Goal: Check status: Check status

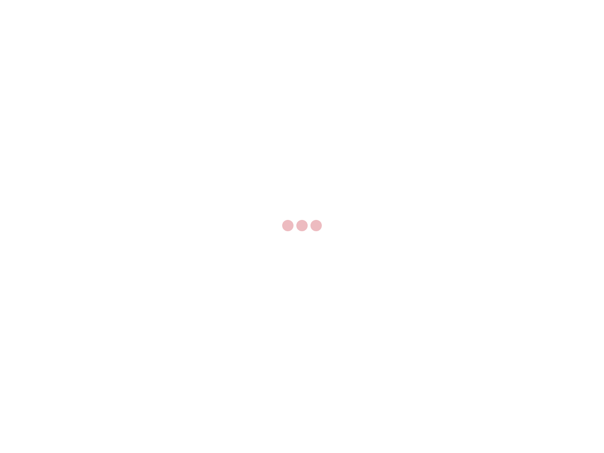
select select "US"
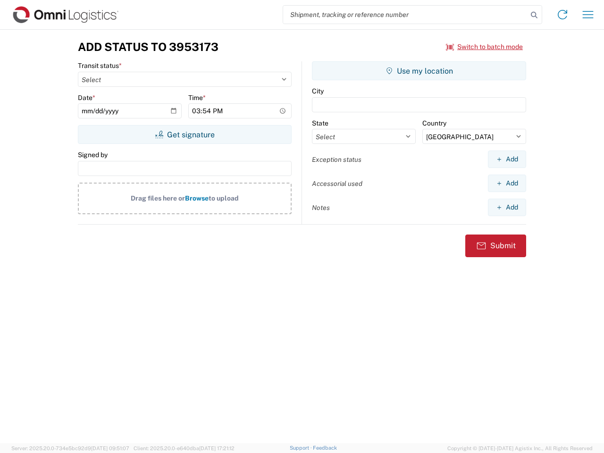
click at [405, 15] on input "search" at bounding box center [405, 15] width 244 height 18
click at [534, 15] on icon at bounding box center [534, 14] width 13 height 13
click at [563, 15] on icon at bounding box center [562, 14] width 15 height 15
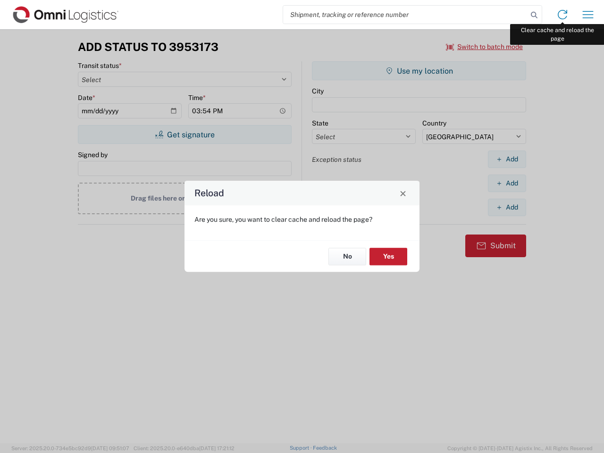
click at [588, 15] on div "Reload Are you sure, you want to clear cache and reload the page? No Yes" at bounding box center [302, 226] width 604 height 453
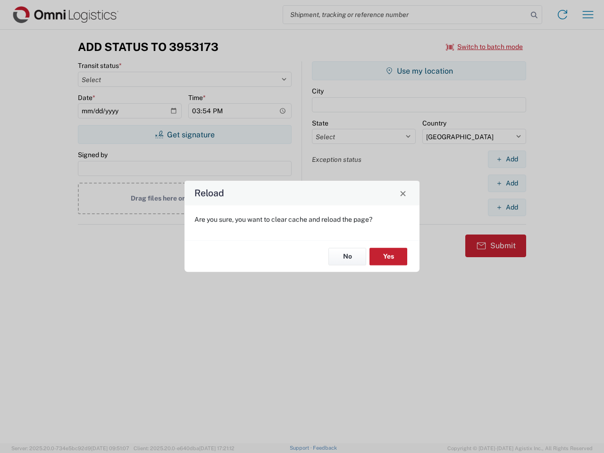
click at [485, 47] on div "Reload Are you sure, you want to clear cache and reload the page? No Yes" at bounding box center [302, 226] width 604 height 453
click at [185, 135] on div "Reload Are you sure, you want to clear cache and reload the page? No Yes" at bounding box center [302, 226] width 604 height 453
click at [419, 71] on div "Reload Are you sure, you want to clear cache and reload the page? No Yes" at bounding box center [302, 226] width 604 height 453
click at [507, 159] on div "Reload Are you sure, you want to clear cache and reload the page? No Yes" at bounding box center [302, 226] width 604 height 453
click at [507, 183] on div "Reload Are you sure, you want to clear cache and reload the page? No Yes" at bounding box center [302, 226] width 604 height 453
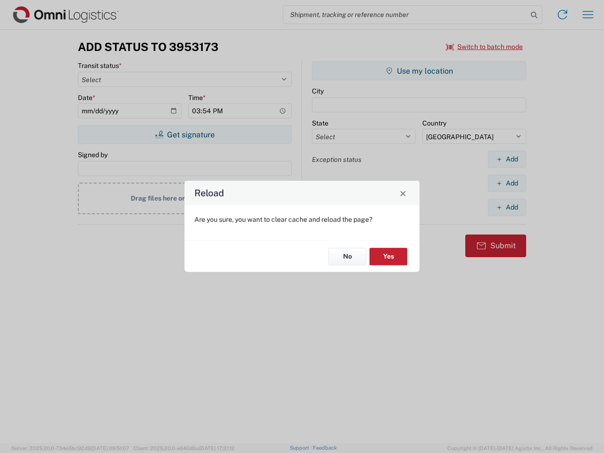
click at [507, 207] on div "Reload Are you sure, you want to clear cache and reload the page? No Yes" at bounding box center [302, 226] width 604 height 453
